Goal: Task Accomplishment & Management: Manage account settings

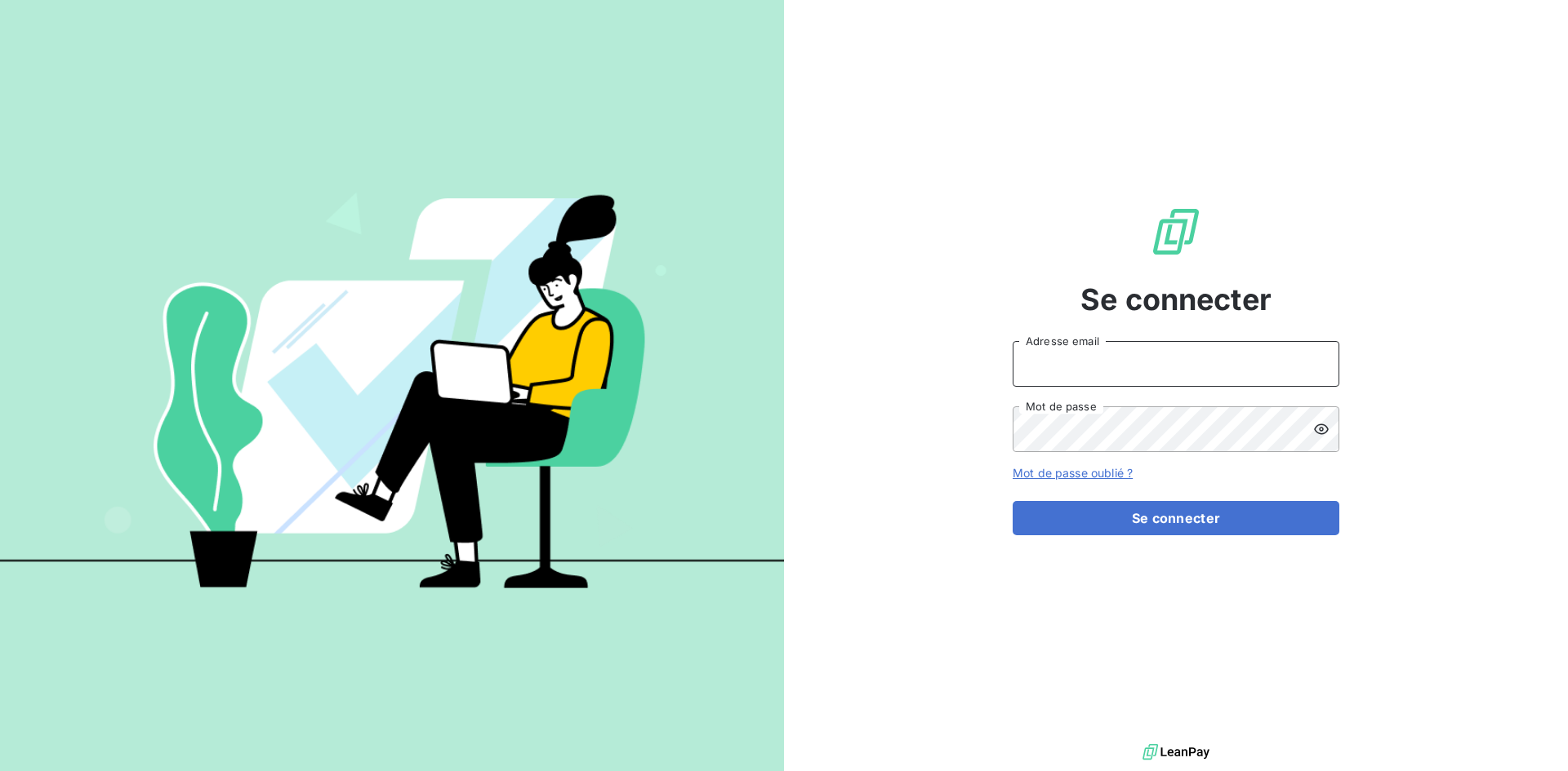
click at [1087, 370] on input "Adresse email" at bounding box center [1176, 363] width 326 height 45
type input "[EMAIL_ADDRESS][DOMAIN_NAME]"
click at [1013, 501] on button "Se connecter" at bounding box center [1176, 518] width 326 height 34
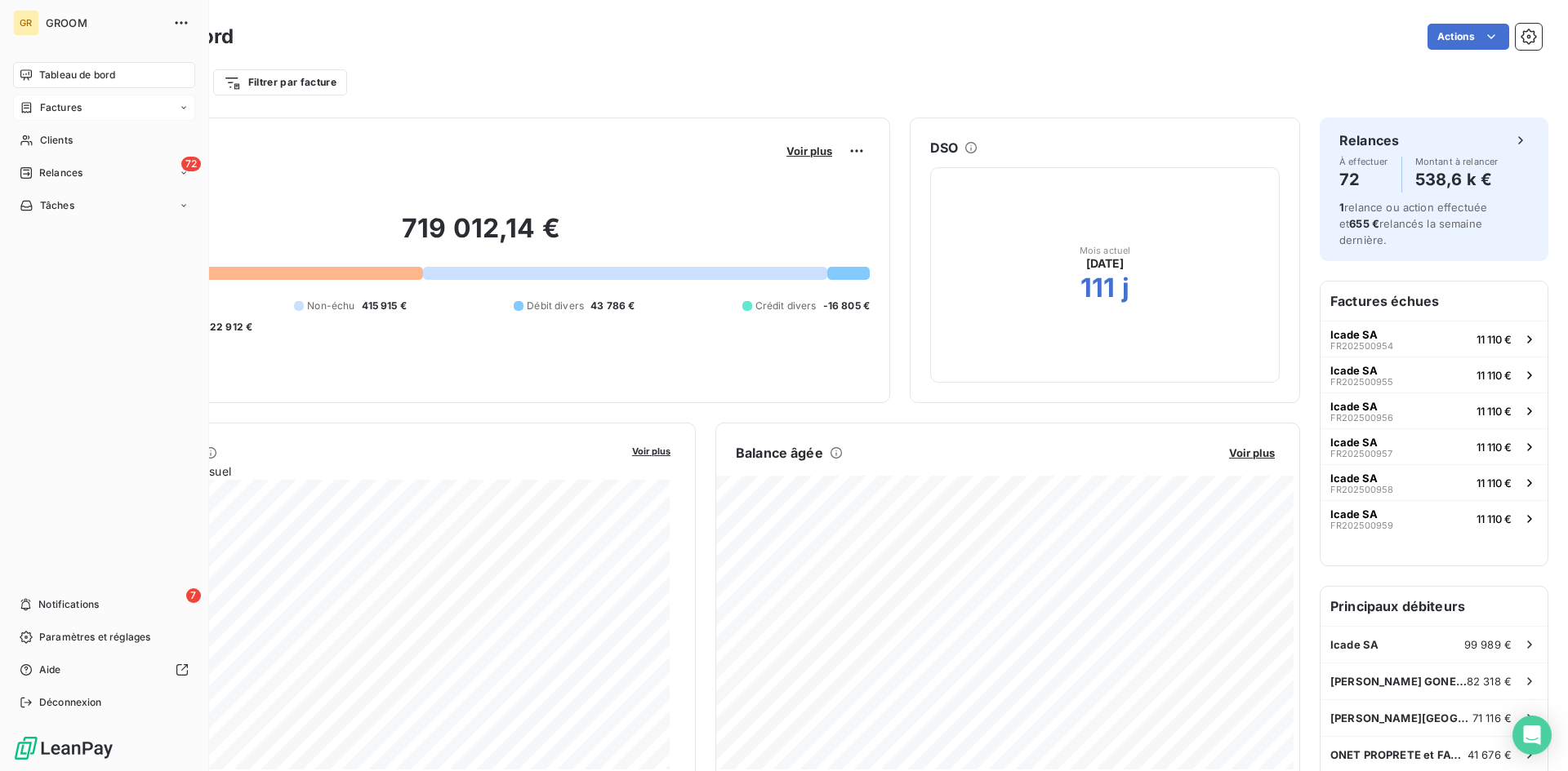
click at [57, 107] on span "Factures" at bounding box center [60, 107] width 42 height 15
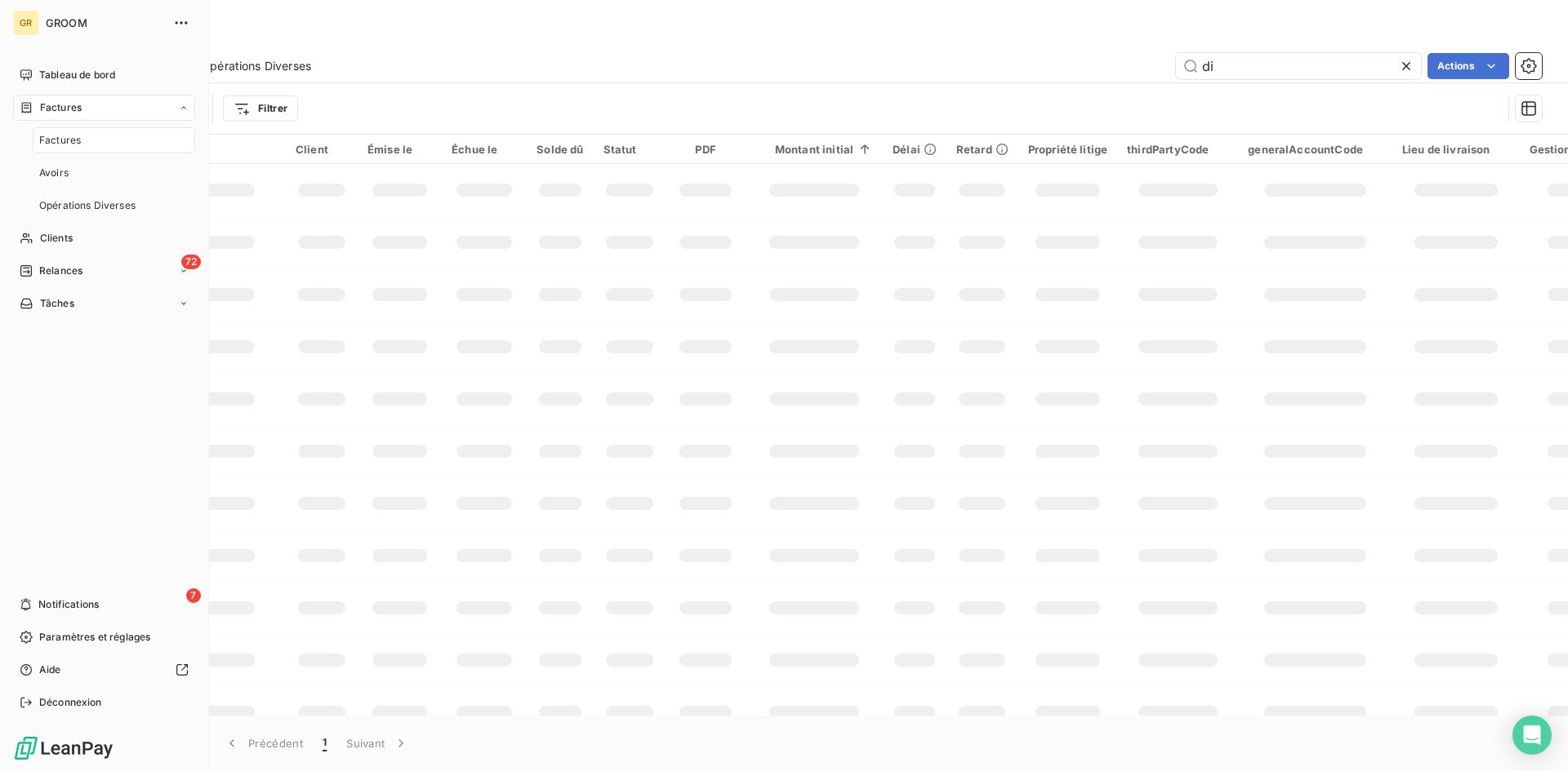
drag, startPoint x: 57, startPoint y: 107, endPoint x: 65, endPoint y: 146, distance: 39.8
click at [65, 146] on div "Factures Factures Avoirs Opérations Diverses" at bounding box center [104, 157] width 182 height 124
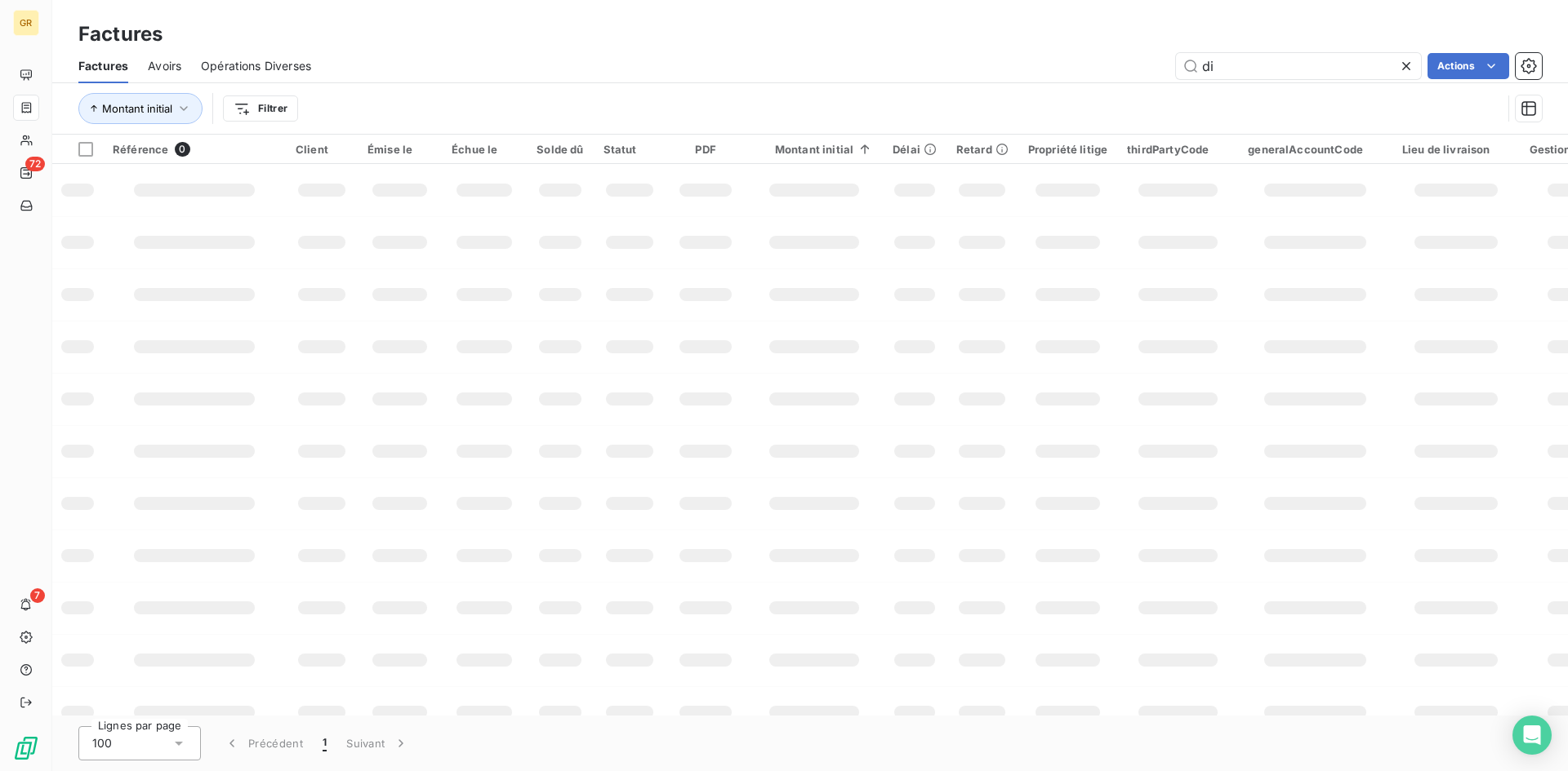
drag, startPoint x: 1246, startPoint y: 74, endPoint x: 1126, endPoint y: 57, distance: 121.2
click at [1126, 57] on div "di Actions" at bounding box center [937, 66] width 1211 height 26
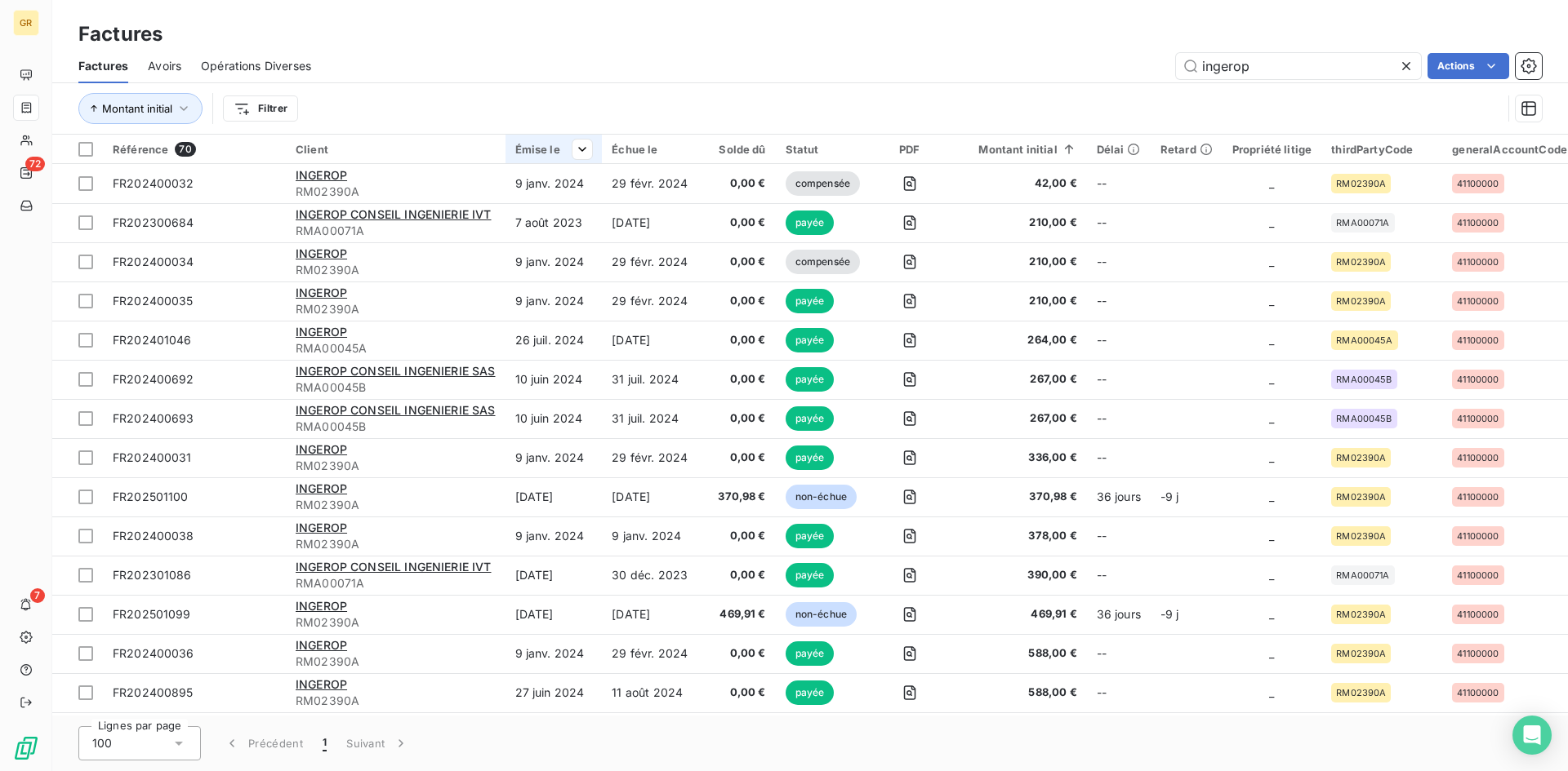
type input "ingerop"
click at [531, 145] on div "Émise le" at bounding box center [555, 149] width 78 height 13
click at [515, 209] on div "Trier par ordre décroissant" at bounding box center [491, 220] width 195 height 36
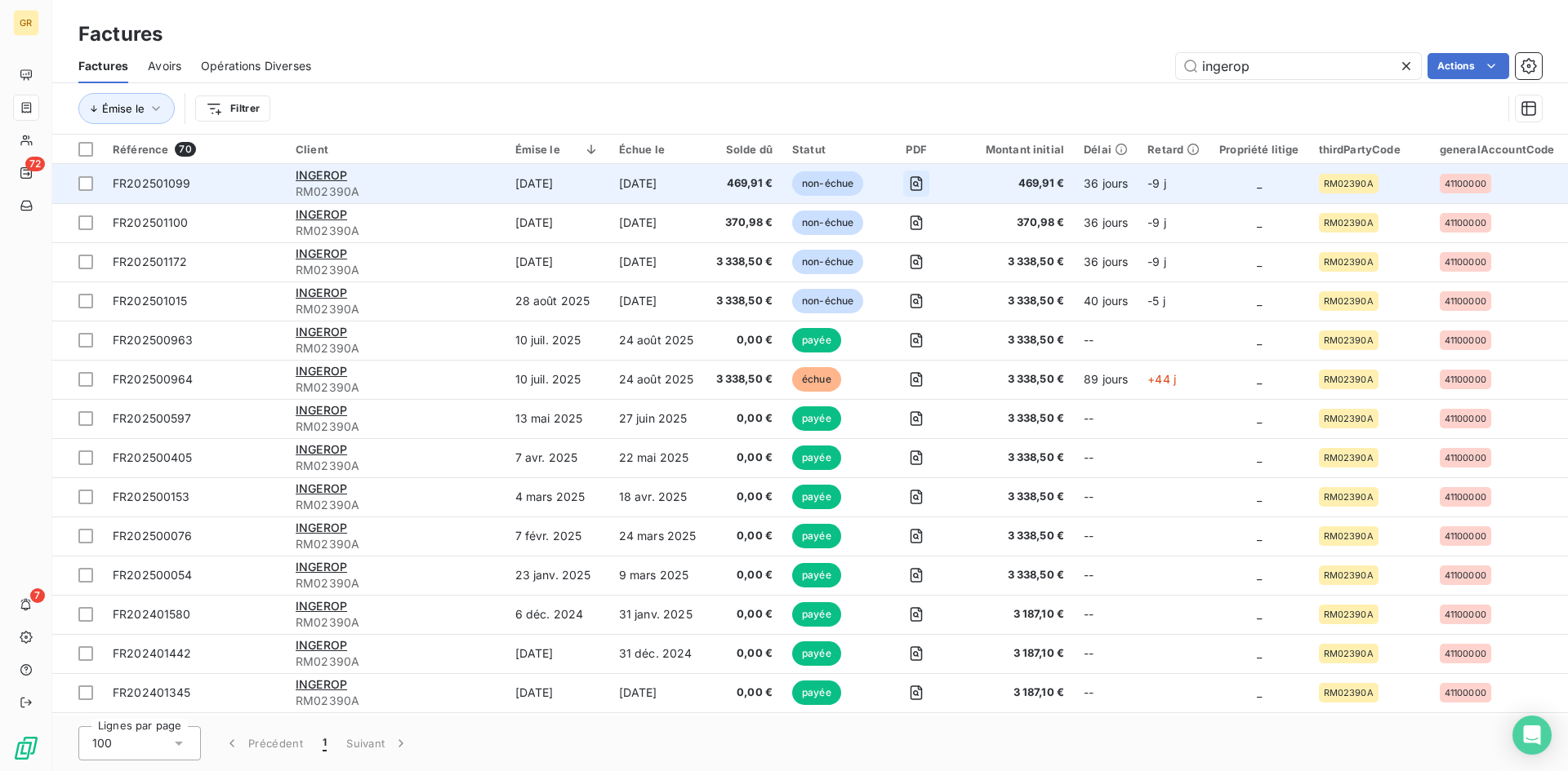
click at [924, 183] on icon "button" at bounding box center [916, 183] width 17 height 17
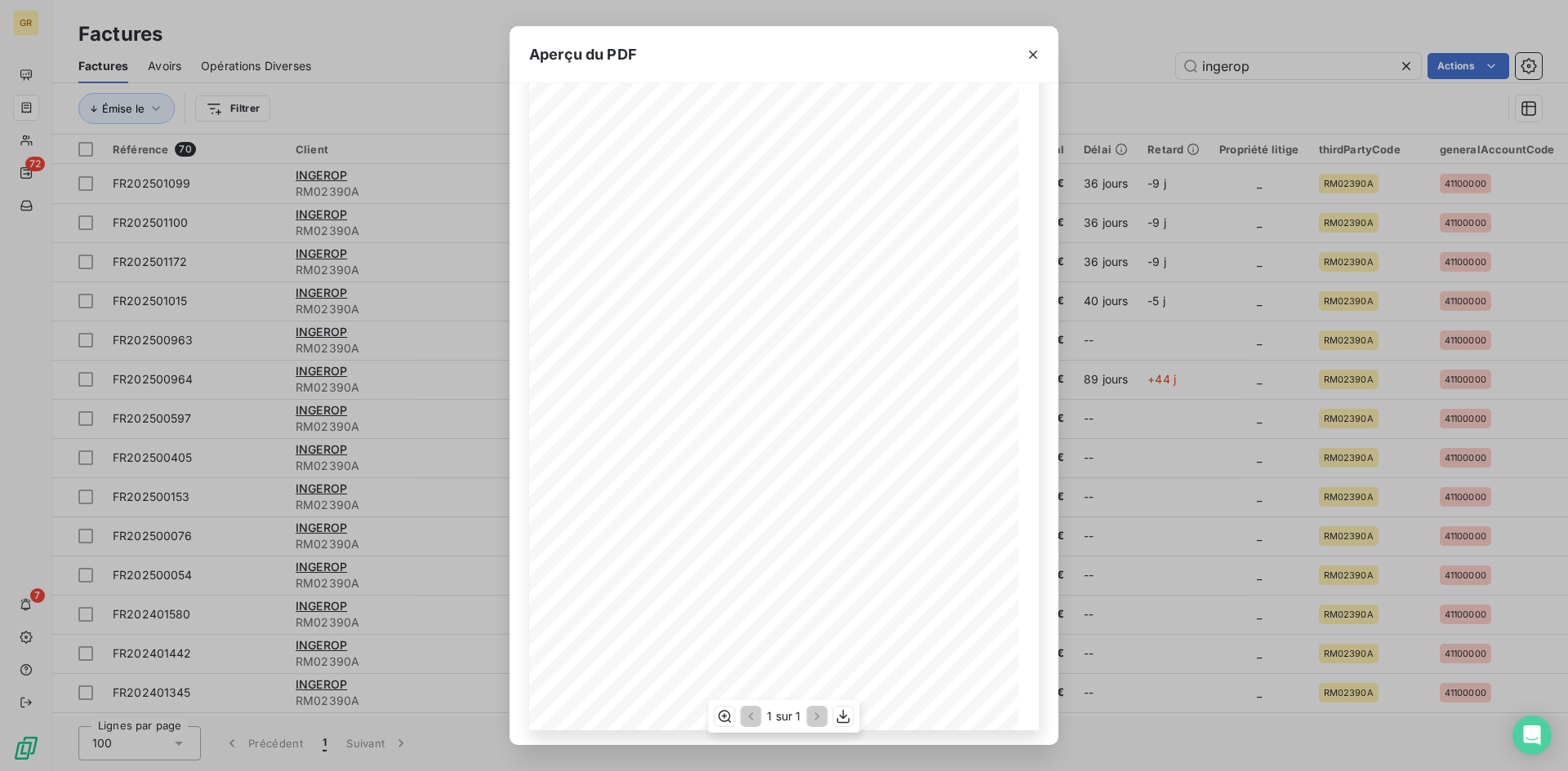
scroll to position [70, 0]
click at [1026, 56] on icon "button" at bounding box center [1033, 55] width 17 height 17
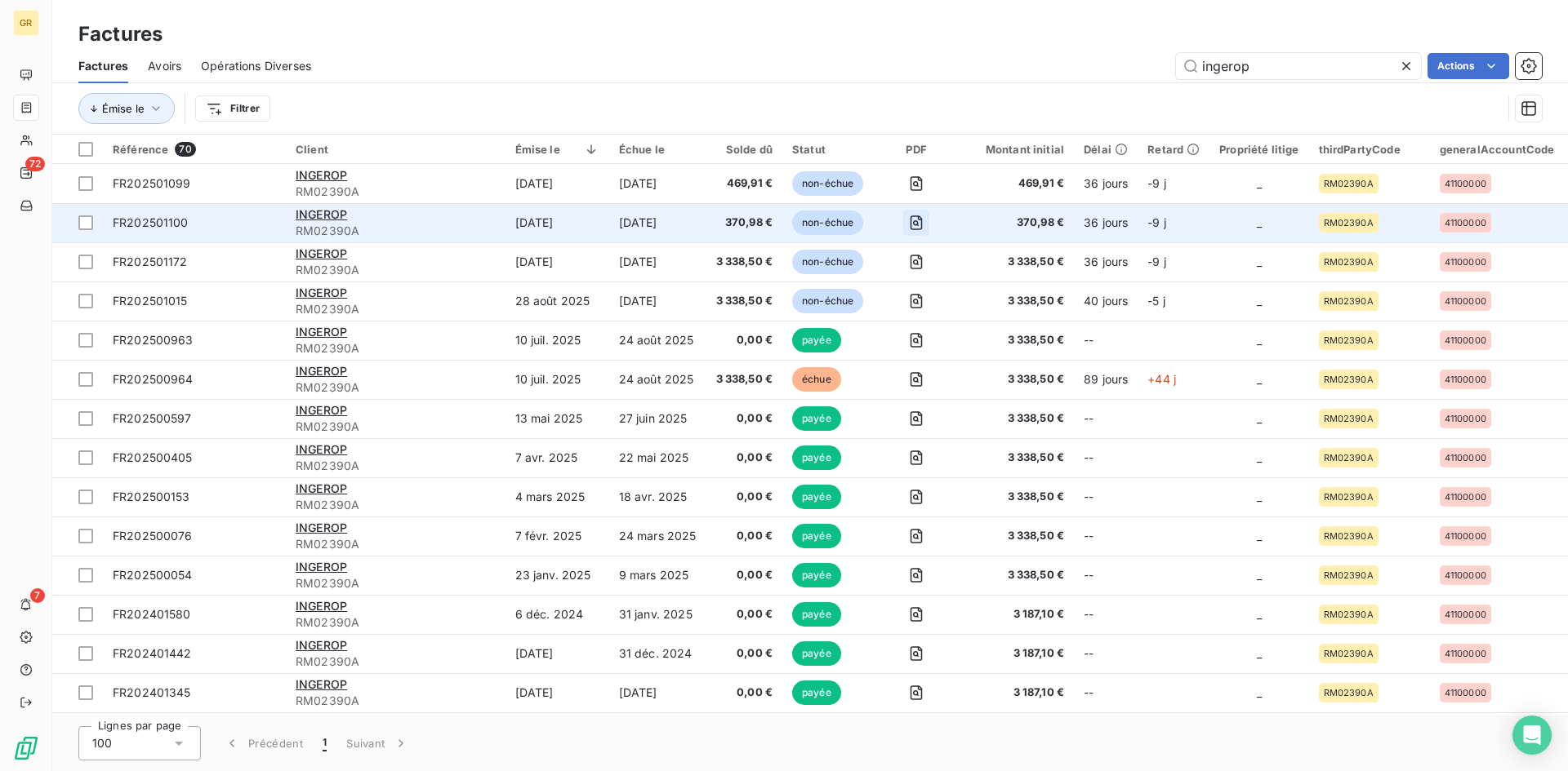
click at [907, 216] on button "button" at bounding box center [916, 222] width 26 height 26
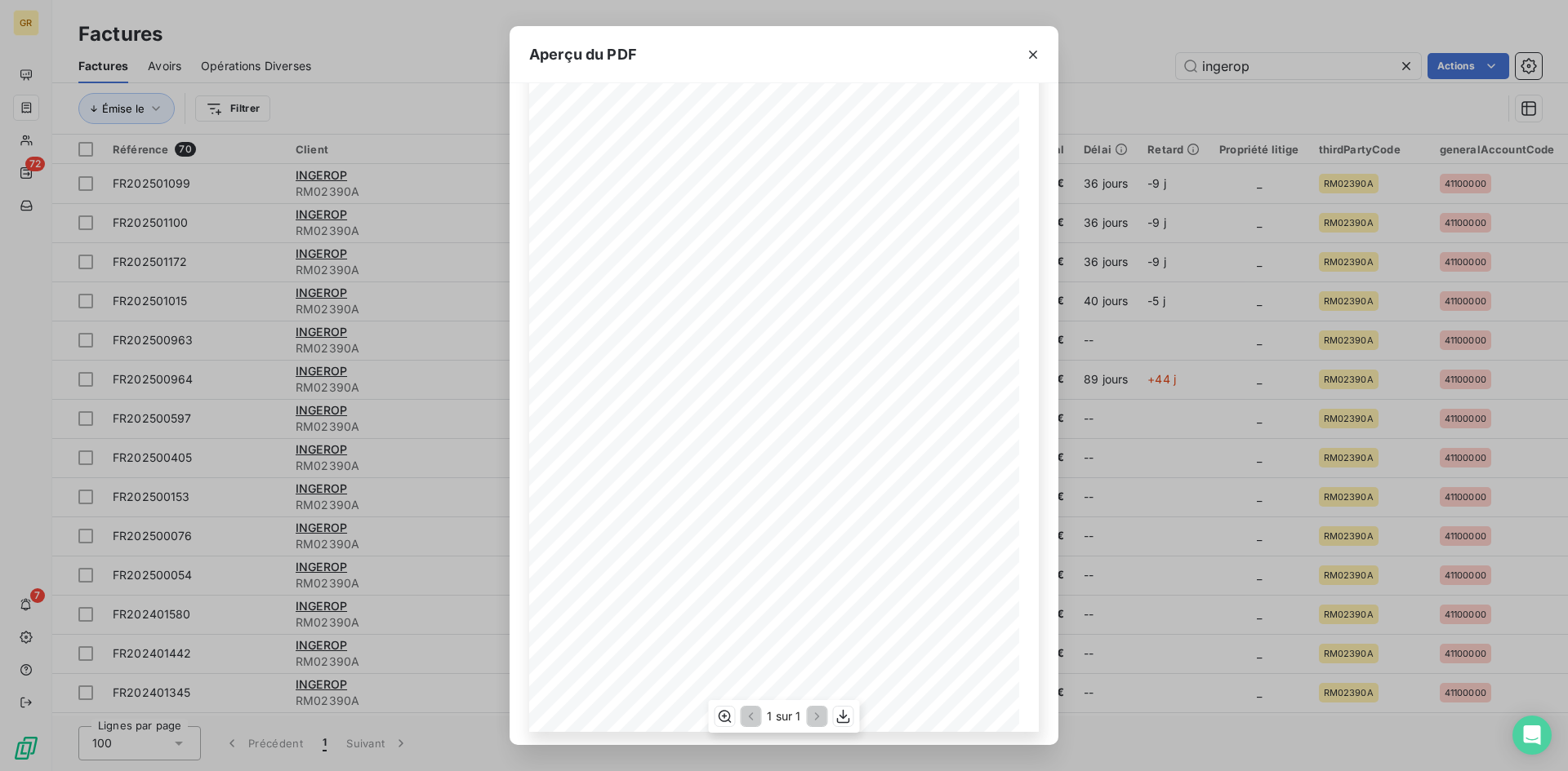
scroll to position [0, 0]
click at [1036, 46] on icon "button" at bounding box center [1033, 55] width 17 height 17
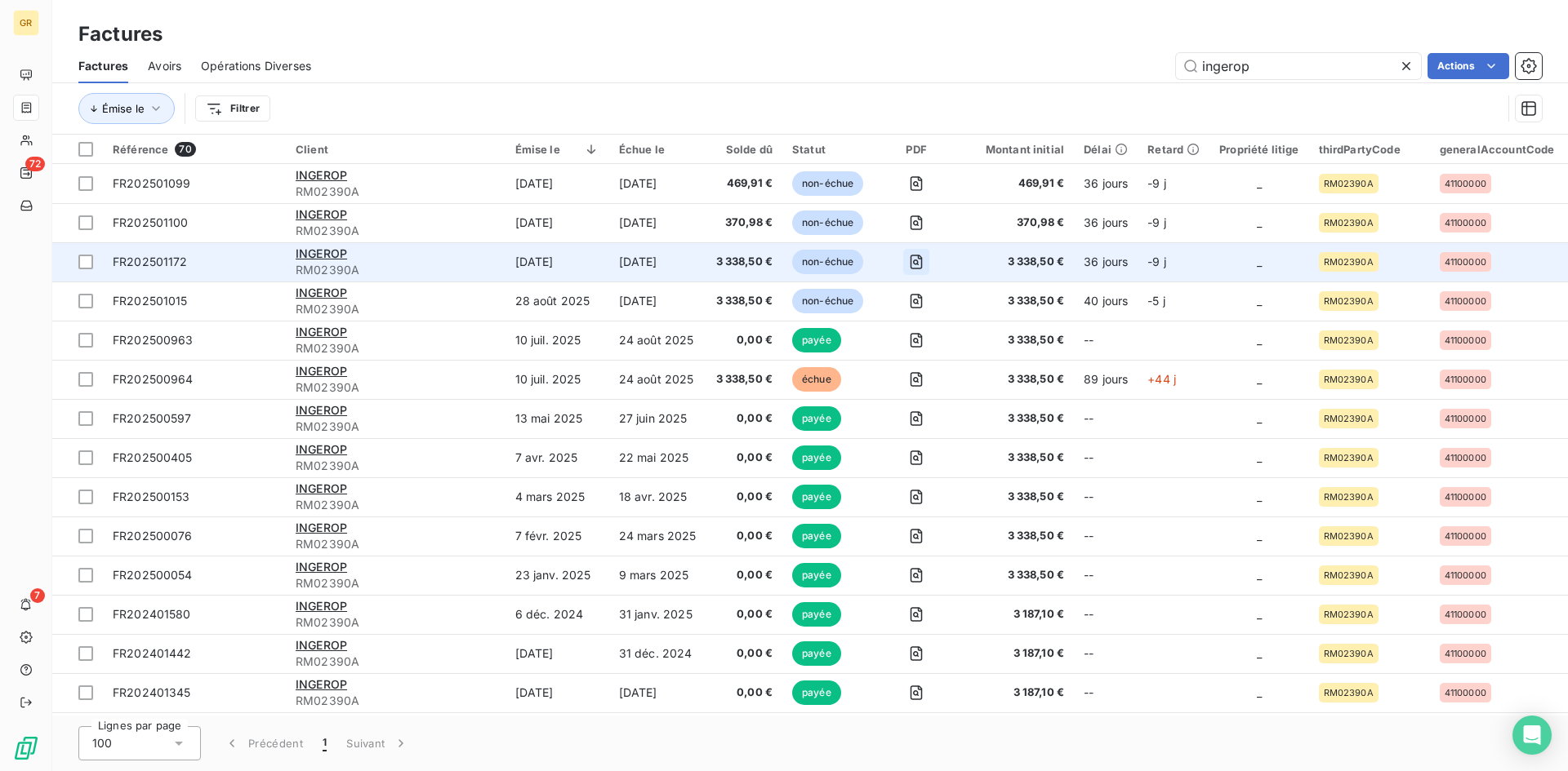
click at [907, 257] on button "button" at bounding box center [916, 262] width 26 height 26
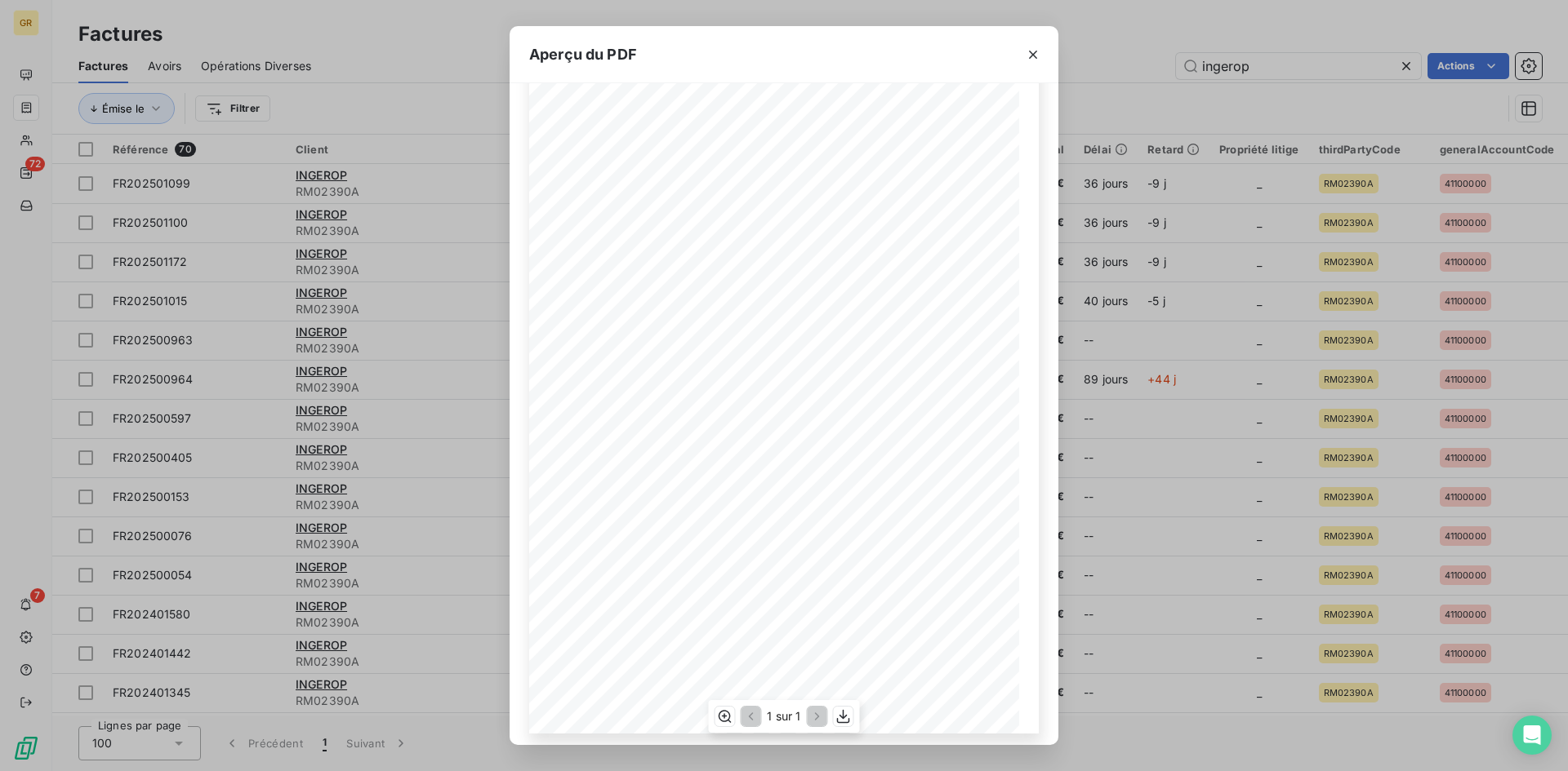
scroll to position [70, 0]
click at [1039, 51] on icon "button" at bounding box center [1033, 55] width 17 height 17
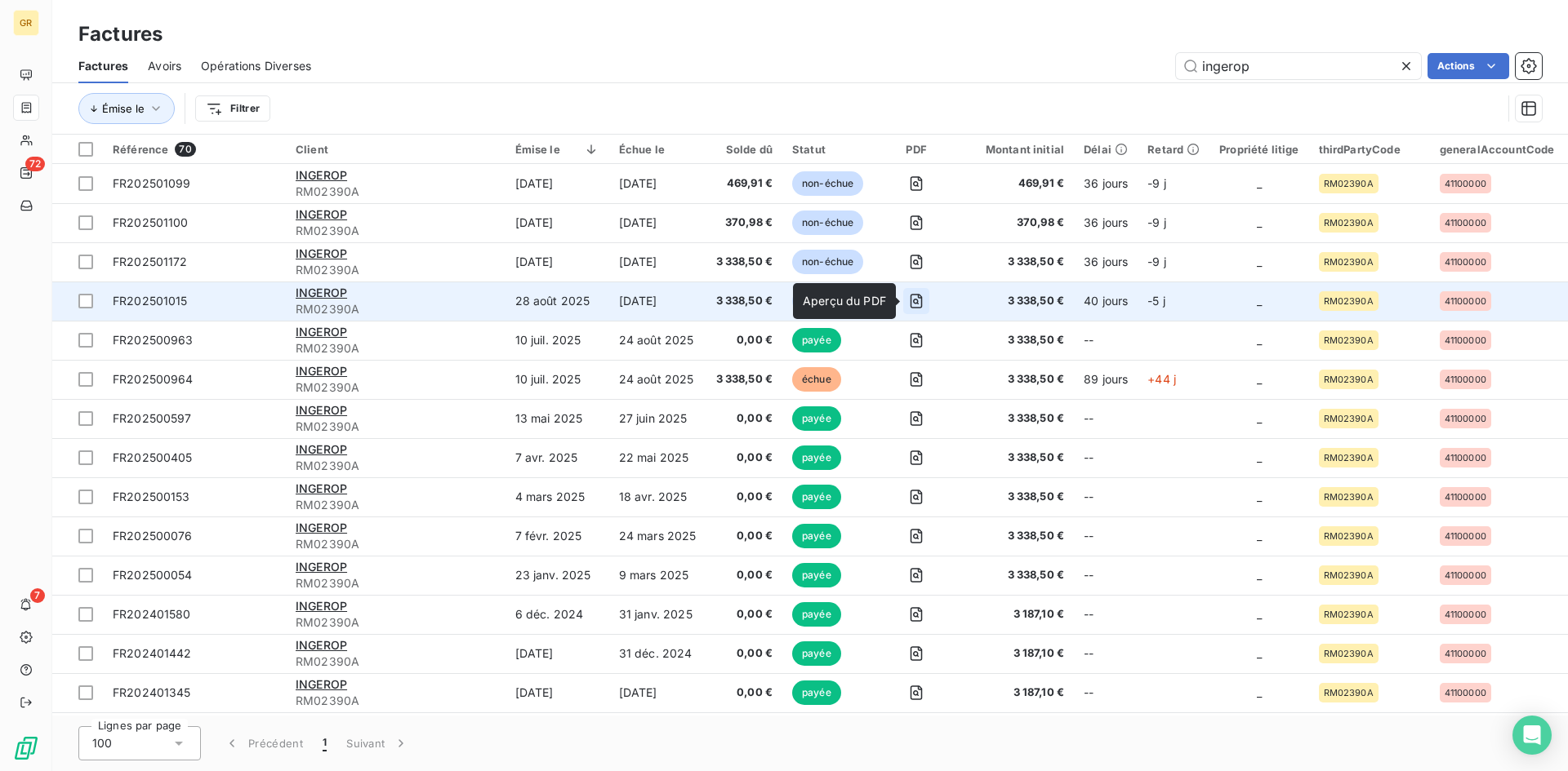
click at [917, 291] on button "button" at bounding box center [916, 301] width 26 height 26
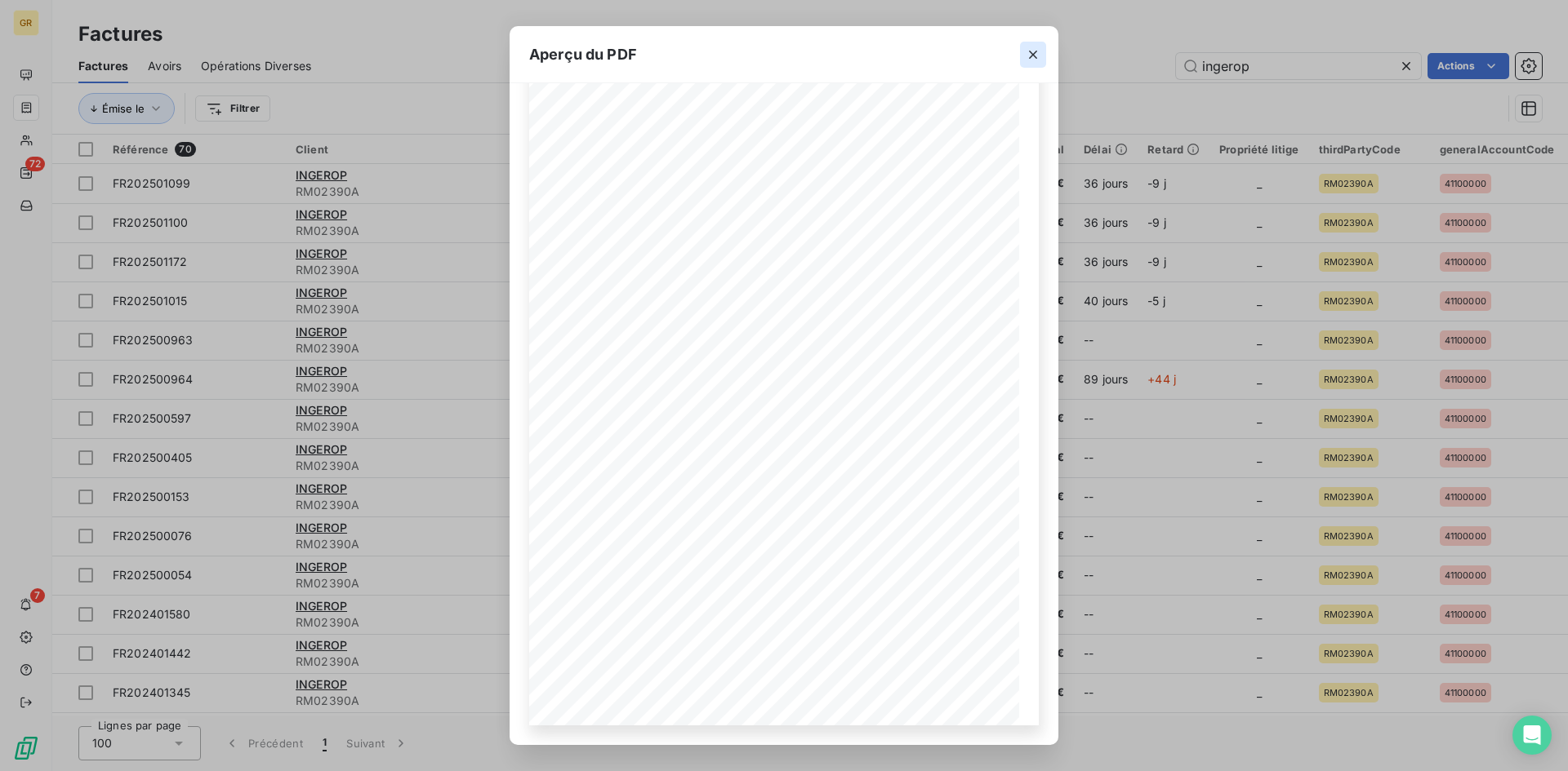
click at [1032, 58] on icon "button" at bounding box center [1033, 55] width 17 height 17
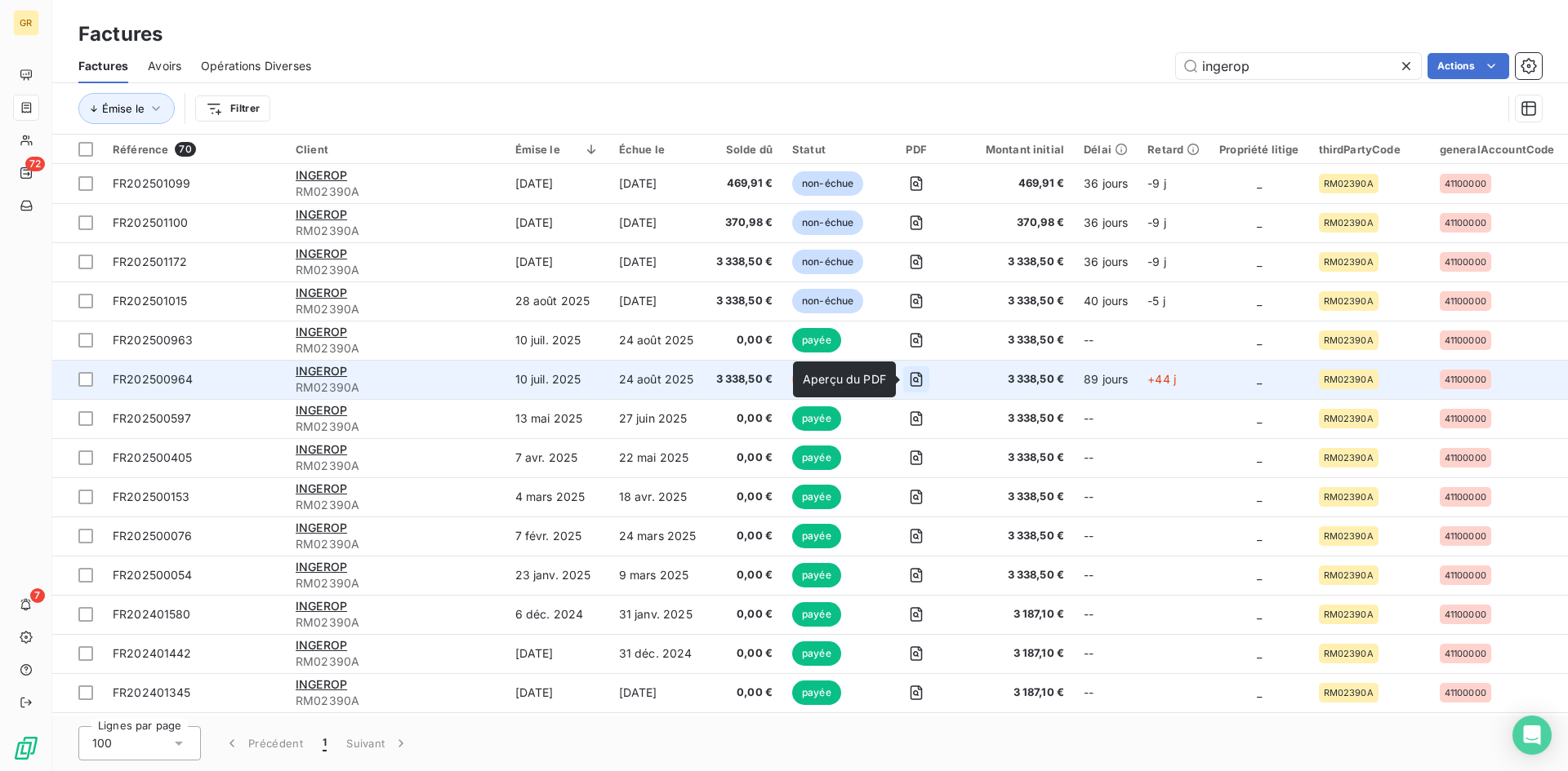
click at [924, 377] on icon "button" at bounding box center [916, 380] width 17 height 17
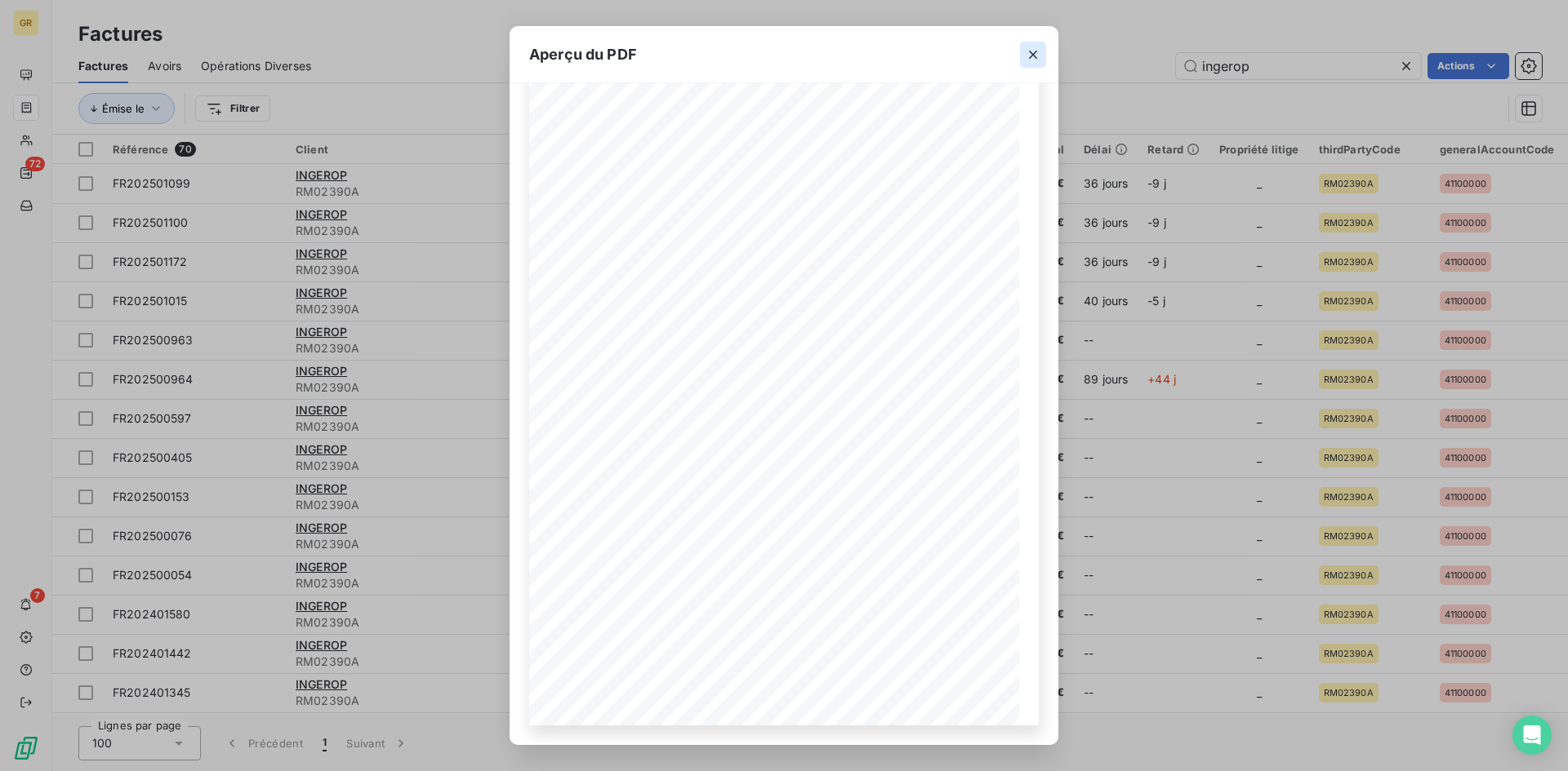
click at [1030, 58] on icon "button" at bounding box center [1033, 55] width 17 height 17
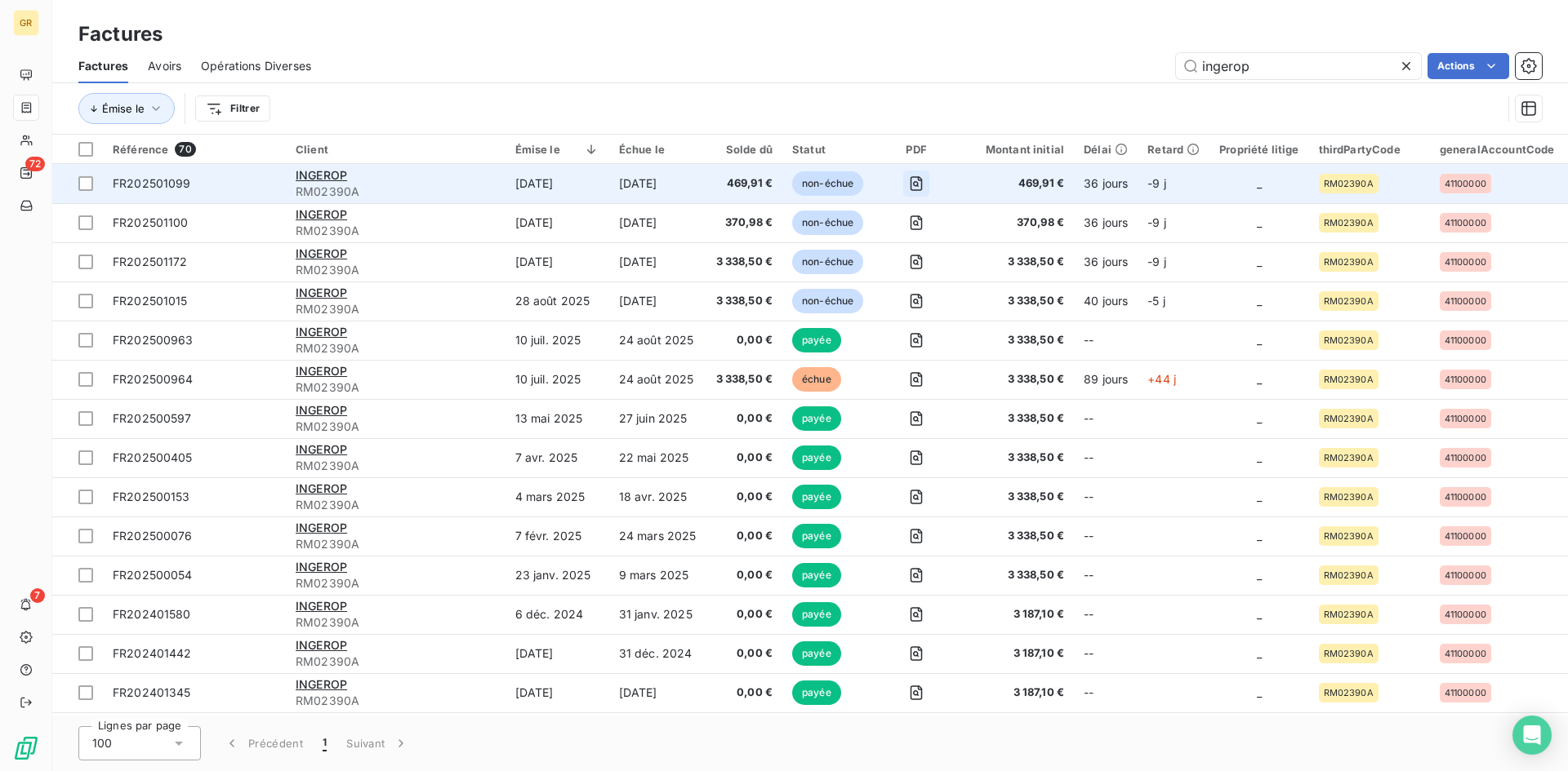
click at [911, 179] on icon "button" at bounding box center [916, 183] width 17 height 17
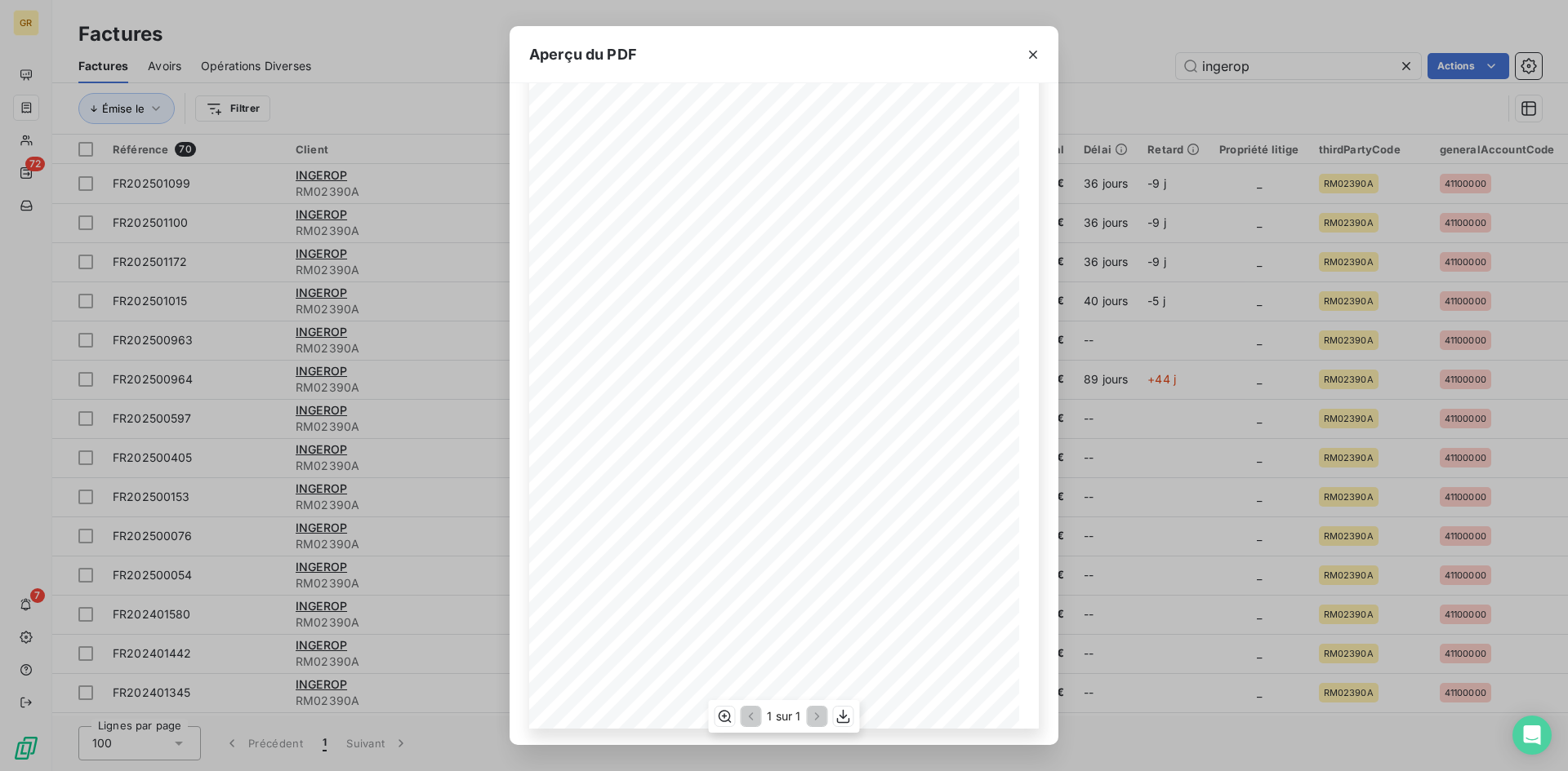
scroll to position [67, 0]
click at [1027, 51] on icon "button" at bounding box center [1033, 55] width 17 height 17
